Goal: Task Accomplishment & Management: Manage account settings

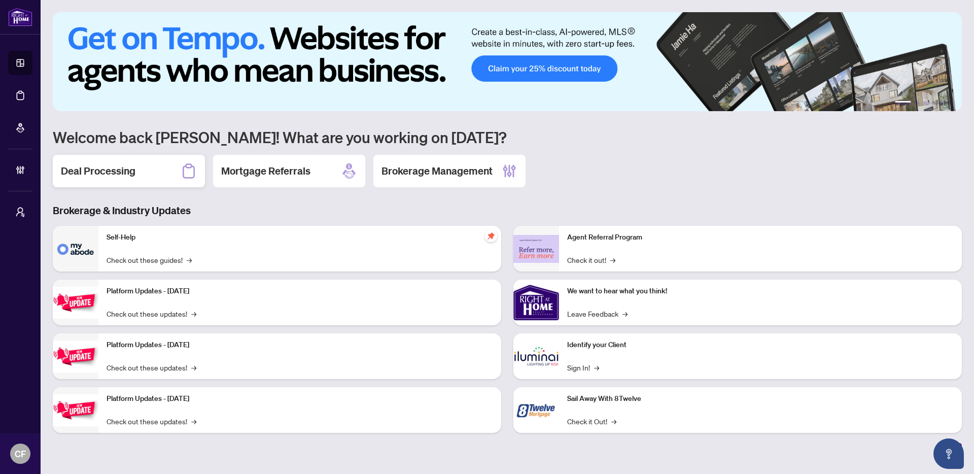
click at [167, 174] on div "Deal Processing" at bounding box center [129, 171] width 152 height 32
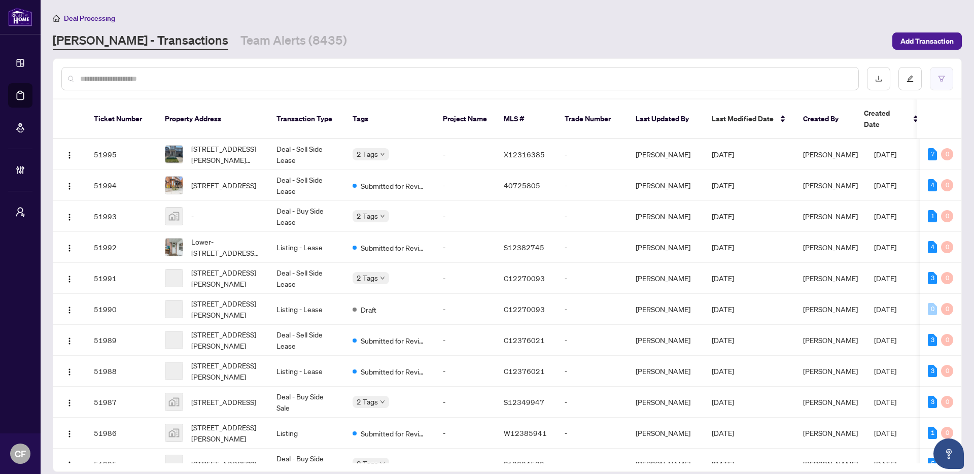
click at [950, 85] on button "button" at bounding box center [941, 78] width 23 height 23
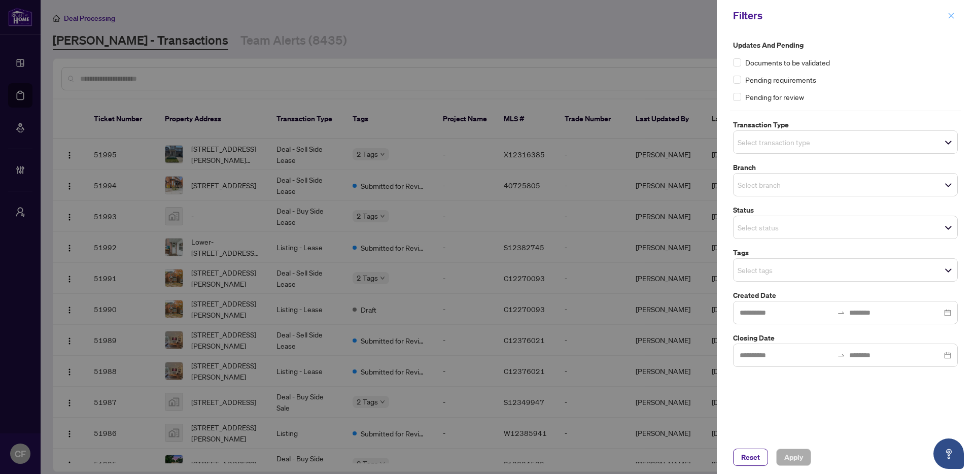
click at [953, 14] on icon "close" at bounding box center [950, 15] width 7 height 7
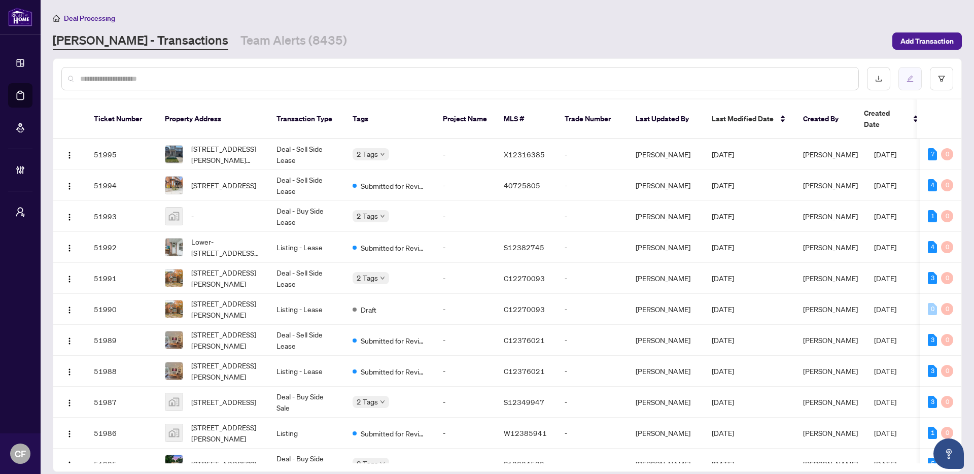
click at [902, 78] on button "button" at bounding box center [909, 78] width 23 height 23
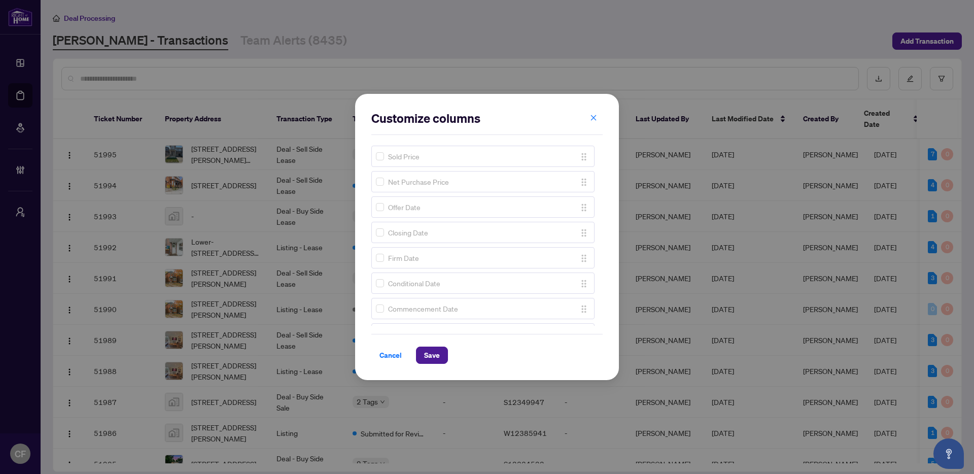
scroll to position [611, 0]
click at [399, 353] on span "Cancel" at bounding box center [390, 355] width 22 height 16
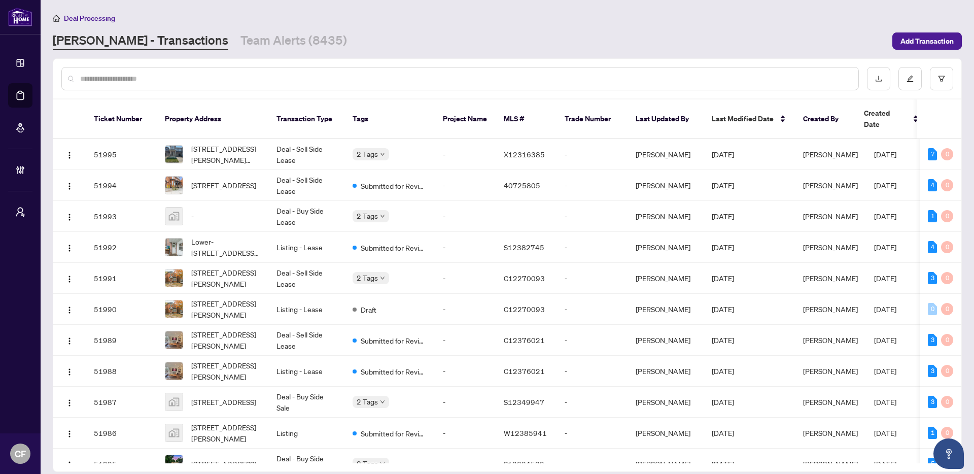
scroll to position [0, 0]
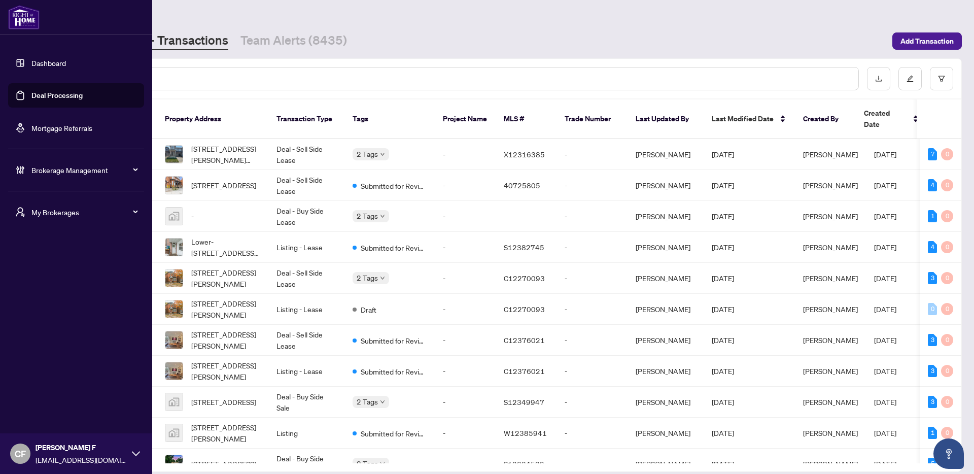
click at [56, 210] on span "My Brokerages" at bounding box center [83, 211] width 105 height 11
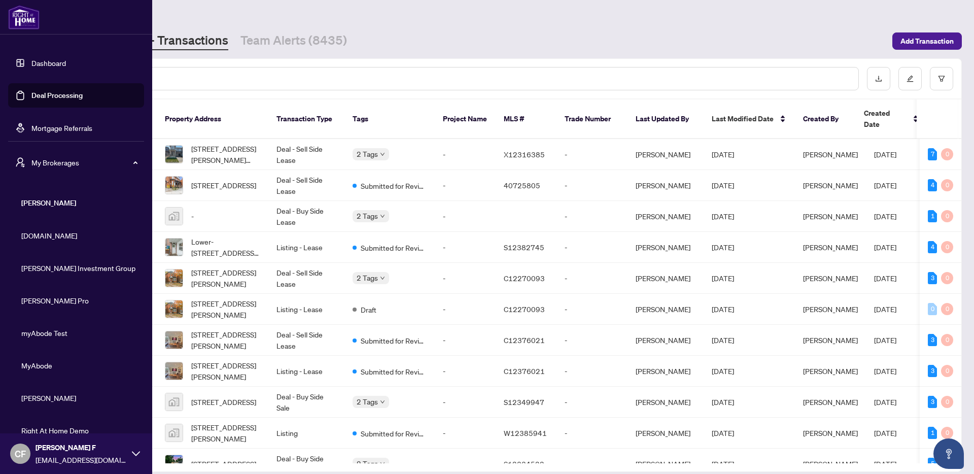
scroll to position [147, 0]
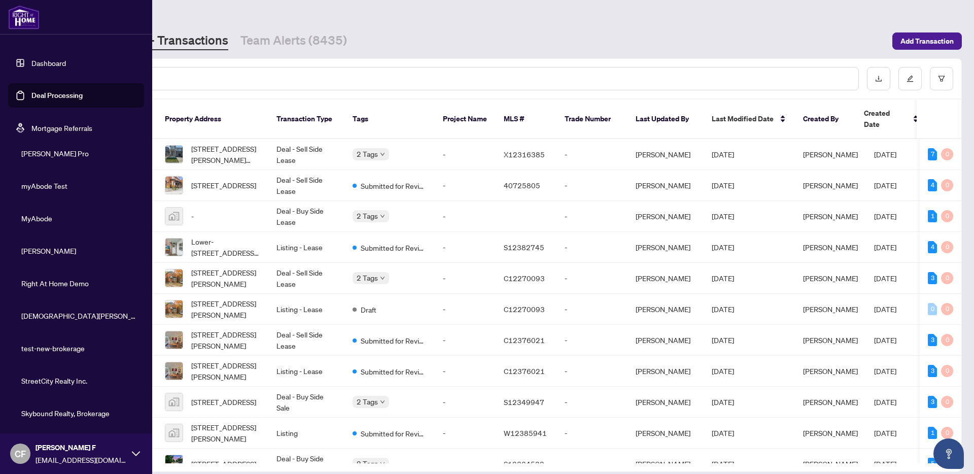
click at [65, 413] on span "Skybound Realty, Brokerage" at bounding box center [79, 412] width 116 height 11
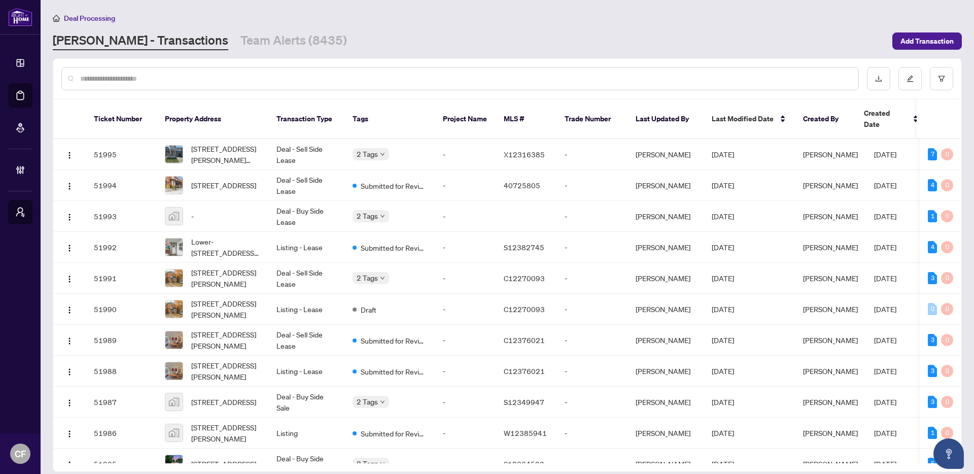
scroll to position [0, 0]
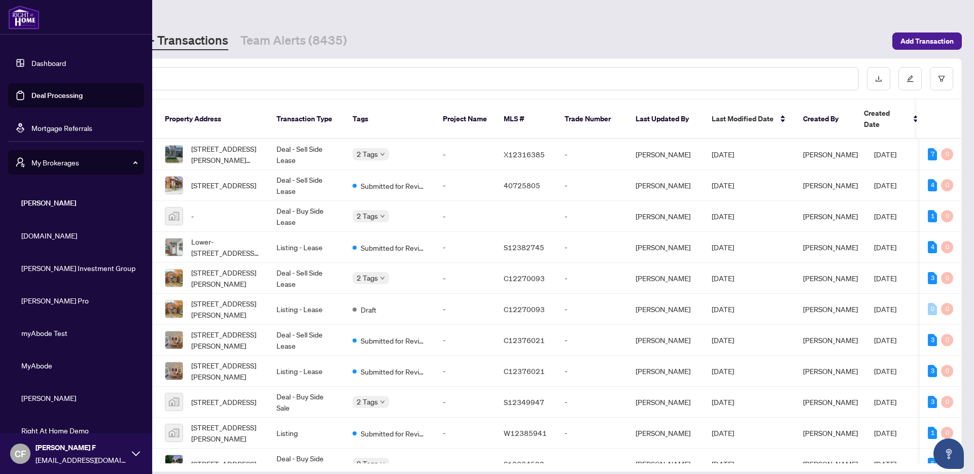
click at [69, 169] on div "My Brokerages" at bounding box center [76, 162] width 136 height 24
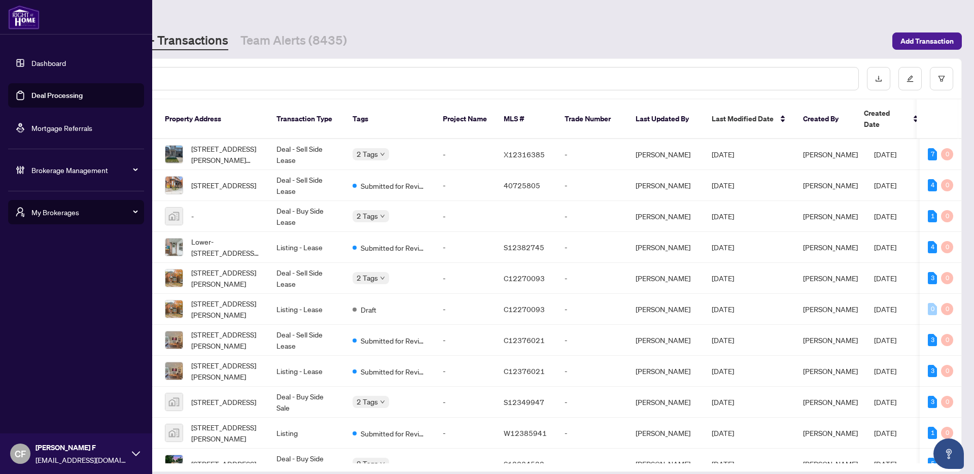
click at [68, 167] on span "Brokerage Management" at bounding box center [83, 169] width 105 height 11
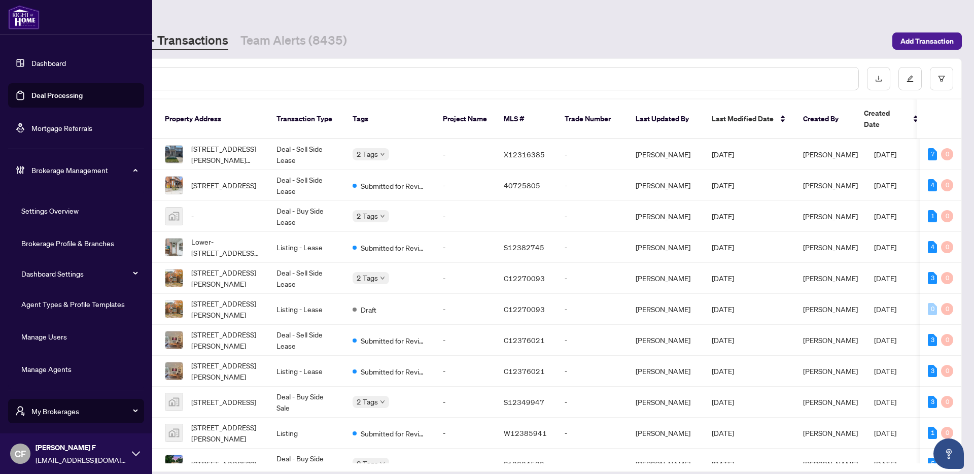
click at [59, 372] on link "Manage Agents" at bounding box center [46, 368] width 50 height 9
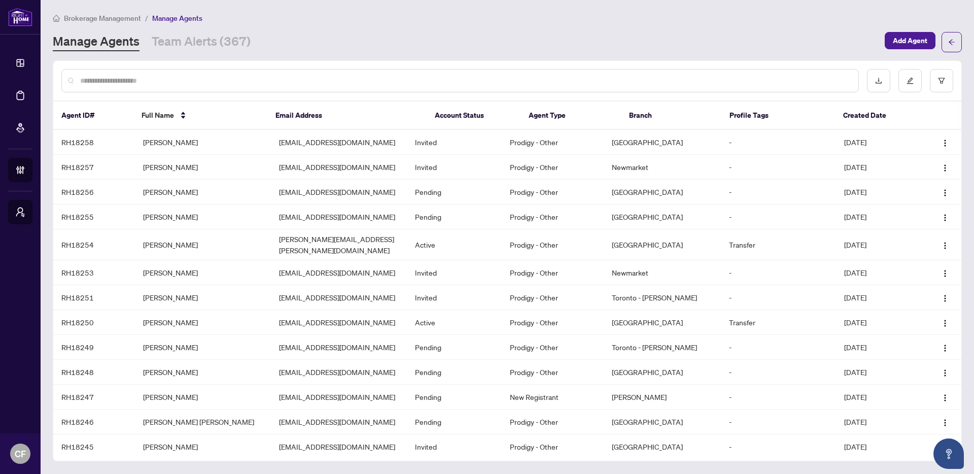
click at [409, 87] on div at bounding box center [459, 80] width 797 height 23
click at [414, 82] on input "text" at bounding box center [465, 80] width 770 height 11
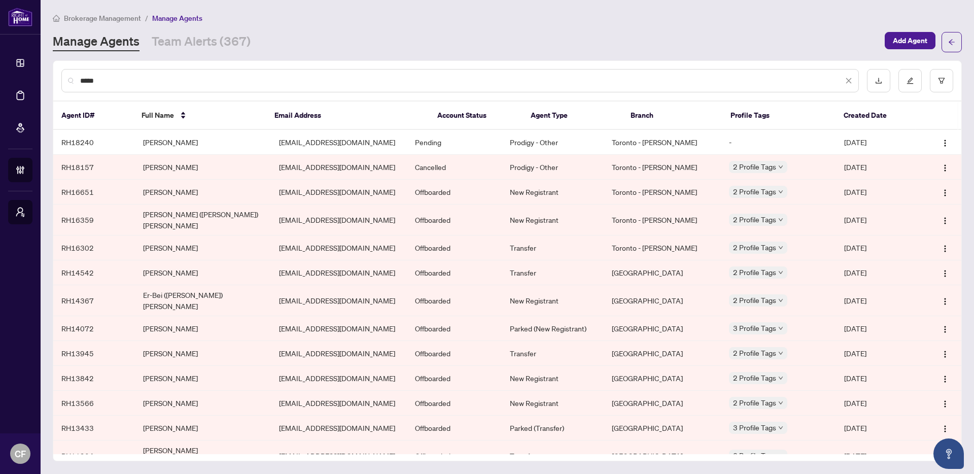
type input "*****"
click at [757, 144] on td "-" at bounding box center [779, 142] width 116 height 25
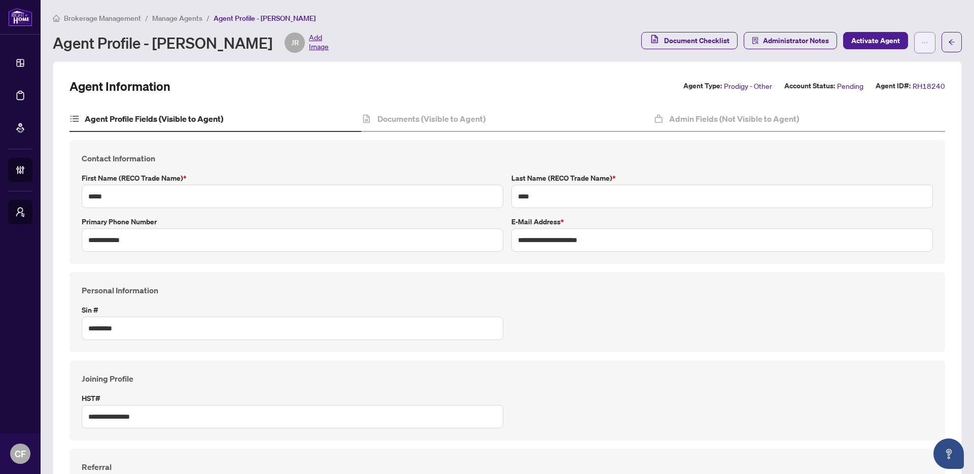
click at [920, 48] on button "button" at bounding box center [924, 42] width 21 height 21
click at [902, 135] on span "Agent Activity History" at bounding box center [884, 129] width 69 height 11
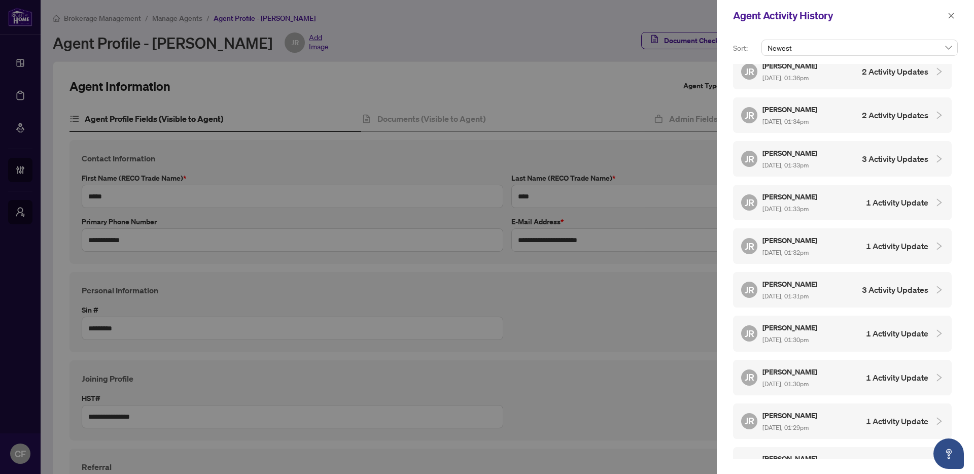
scroll to position [531, 0]
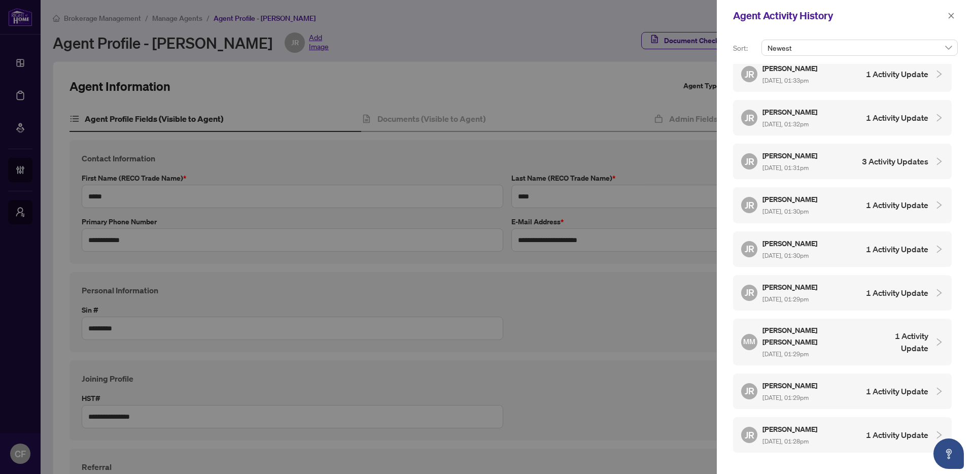
click at [898, 281] on div "JR [PERSON_NAME] [DATE], 01:29pm 1 Activity Update" at bounding box center [834, 292] width 187 height 23
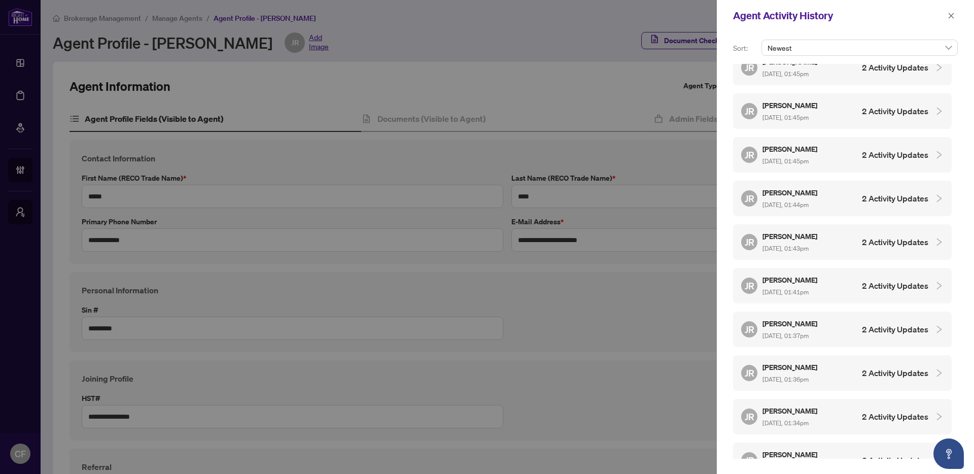
scroll to position [0, 0]
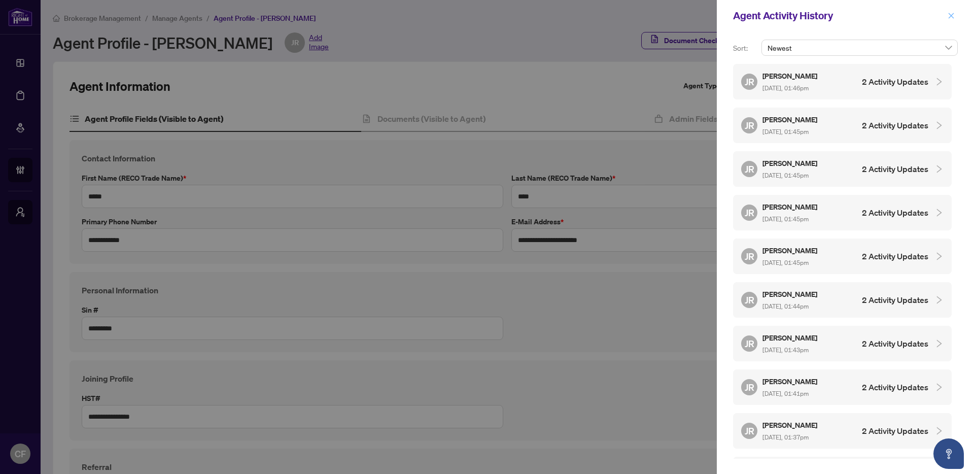
click at [954, 18] on icon "close" at bounding box center [950, 15] width 7 height 7
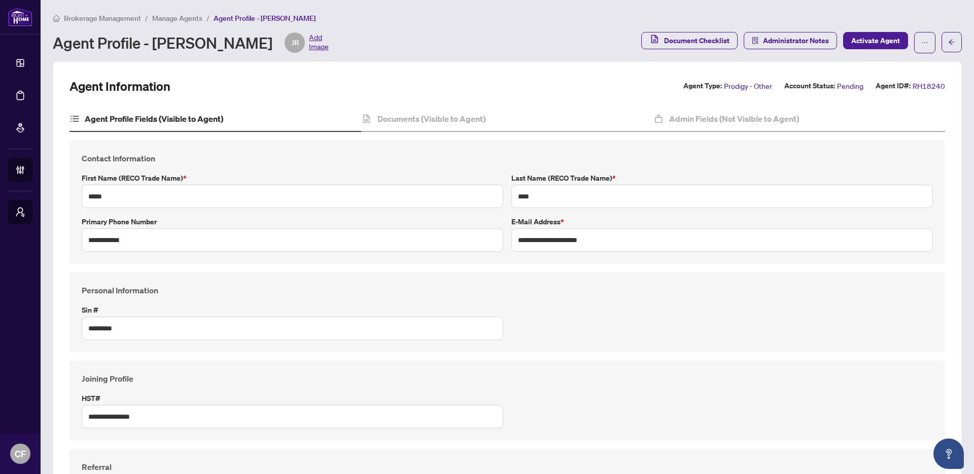
click at [92, 20] on span "Brokerage Management" at bounding box center [102, 18] width 77 height 9
